Goal: Transaction & Acquisition: Register for event/course

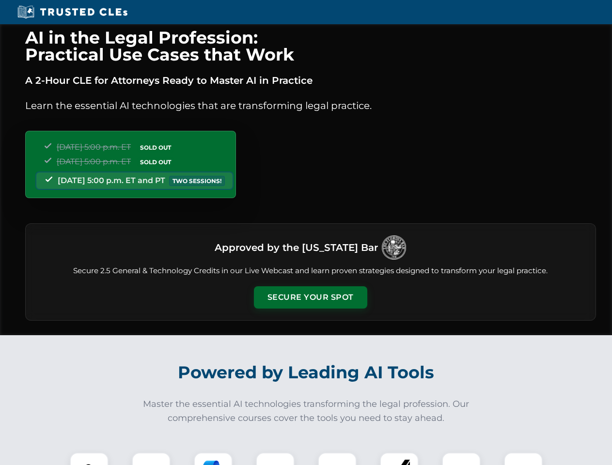
click at [310, 298] on button "Secure Your Spot" at bounding box center [310, 298] width 113 height 22
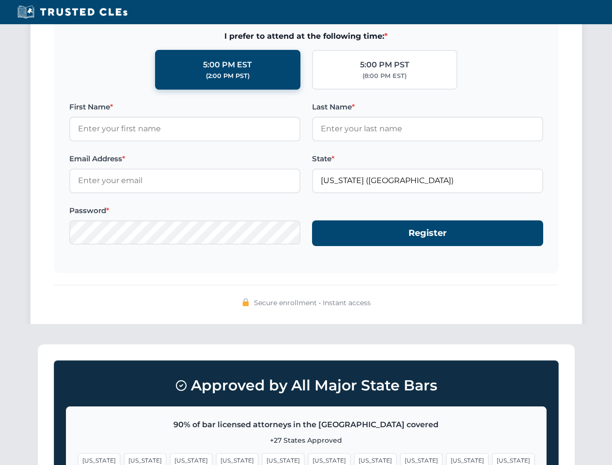
click at [447, 459] on span "[US_STATE]" at bounding box center [468, 461] width 42 height 14
